Goal: Find specific page/section: Find specific page/section

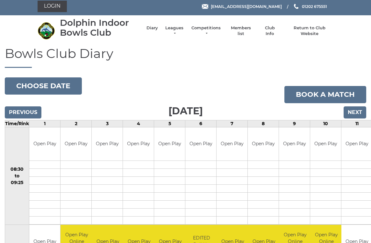
scroll to position [3, 0]
click at [247, 31] on link "Members list" at bounding box center [241, 30] width 26 height 11
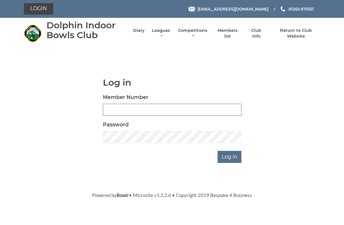
click at [121, 108] on input "Member Number" at bounding box center [172, 110] width 139 height 12
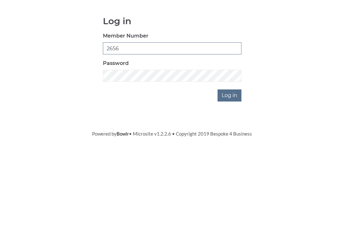
type input "2656"
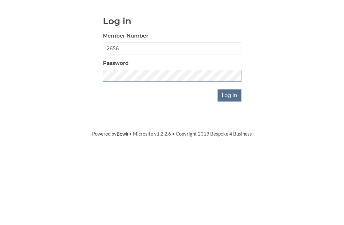
click at [230, 151] on input "Log in" at bounding box center [230, 157] width 24 height 12
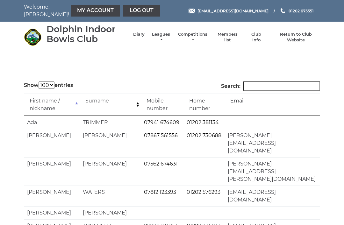
select select "100"
click at [258, 84] on input "Search:" at bounding box center [281, 87] width 77 height 10
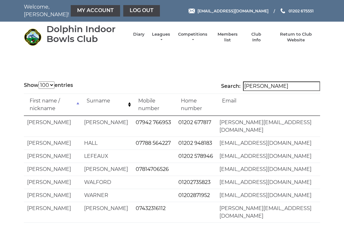
type input "Ann"
click at [125, 11] on link "Log out" at bounding box center [141, 10] width 37 height 11
